Goal: Task Accomplishment & Management: Complete application form

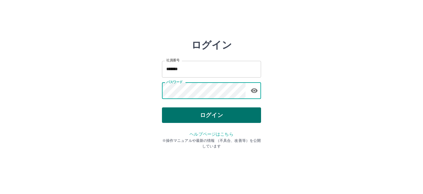
click at [204, 115] on button "ログイン" at bounding box center [211, 114] width 99 height 15
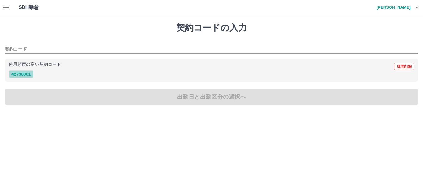
click at [26, 73] on button "42738001" at bounding box center [21, 73] width 25 height 7
type input "********"
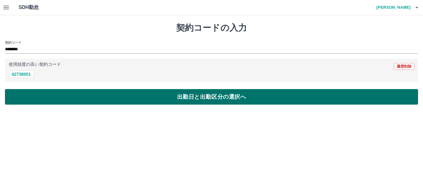
click at [60, 98] on button "出勤日と出勤区分の選択へ" at bounding box center [211, 96] width 413 height 15
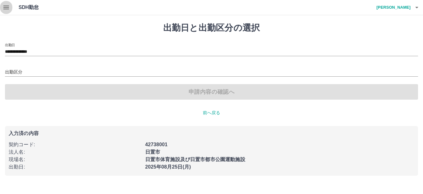
click at [3, 7] on icon "button" at bounding box center [5, 7] width 7 height 7
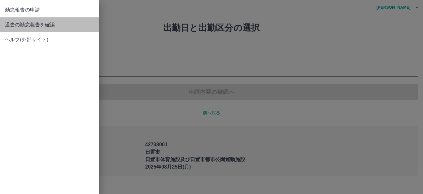
click at [20, 23] on span "過去の勤怠報告を確認" at bounding box center [49, 24] width 89 height 7
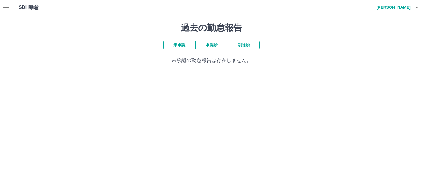
click at [211, 45] on button "承認済" at bounding box center [211, 45] width 32 height 9
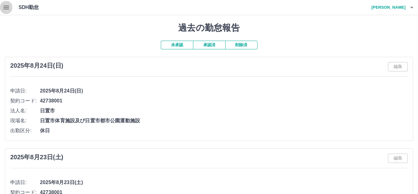
click at [4, 8] on icon "button" at bounding box center [6, 8] width 6 height 4
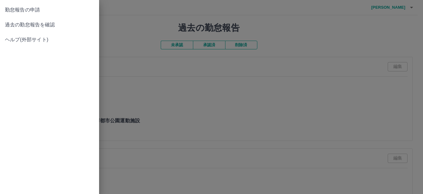
click at [25, 10] on span "勤怠報告の申請" at bounding box center [49, 9] width 89 height 7
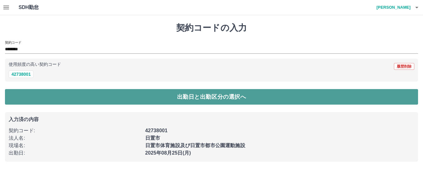
click at [42, 95] on button "出勤日と出勤区分の選択へ" at bounding box center [211, 96] width 413 height 15
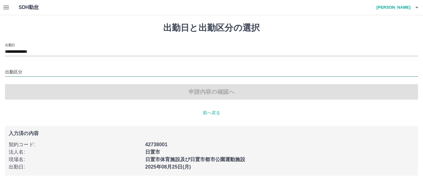
click at [24, 70] on input "出勤区分" at bounding box center [211, 72] width 413 height 8
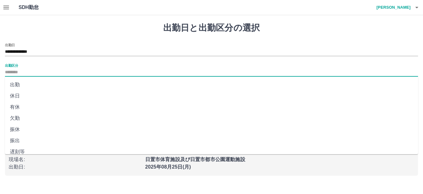
click at [20, 84] on li "出勤" at bounding box center [211, 84] width 413 height 11
type input "**"
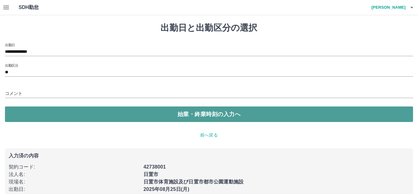
click at [30, 113] on button "始業・終業時刻の入力へ" at bounding box center [209, 113] width 408 height 15
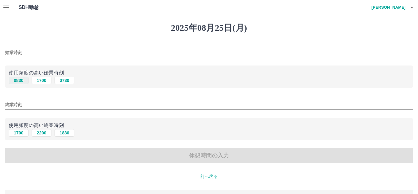
click at [24, 81] on button "0830" at bounding box center [19, 80] width 20 height 7
click at [38, 79] on button "1700" at bounding box center [42, 80] width 20 height 7
type input "****"
click at [42, 133] on button "2200" at bounding box center [42, 132] width 20 height 7
type input "****"
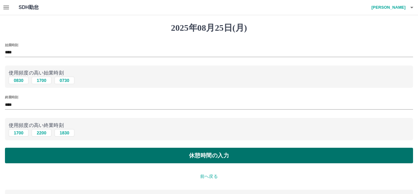
click at [123, 154] on button "休憩時間の入力" at bounding box center [209, 154] width 408 height 15
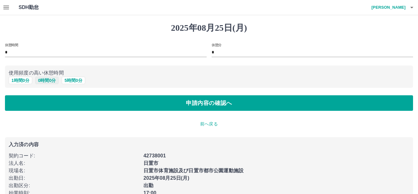
click at [49, 79] on button "0 時間 0 分" at bounding box center [47, 80] width 24 height 7
click at [75, 113] on div "[DATE] 休憩時間 * 休憩分 * 使用頻度の高い休憩時間 1 時間 0 分 0 時間 0 分 5 時間 0 分 申請内容の確認へ 前へ戻る 入力済の内容…" at bounding box center [209, 115] width 418 height 201
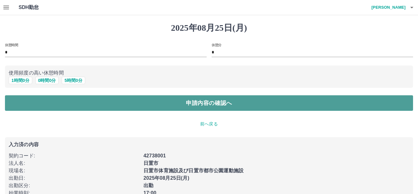
click at [76, 108] on button "申請内容の確認へ" at bounding box center [209, 102] width 408 height 15
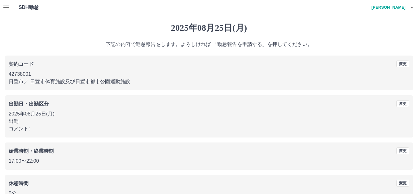
scroll to position [38, 0]
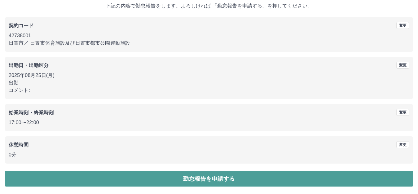
click at [152, 182] on button "勤怠報告を申請する" at bounding box center [209, 178] width 408 height 15
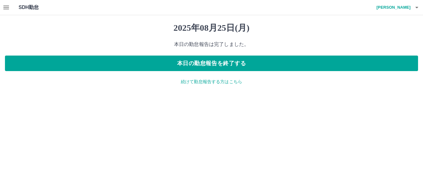
click at [192, 81] on p "続けて勤怠報告する方はこちら" at bounding box center [211, 81] width 413 height 7
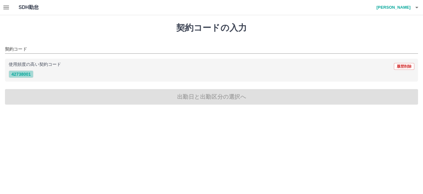
click at [20, 73] on button "42738001" at bounding box center [21, 73] width 25 height 7
type input "********"
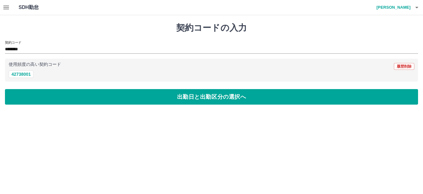
click at [166, 63] on div "使用頻度の高い契約コード 履歴削除" at bounding box center [212, 66] width 406 height 8
